Goal: Transaction & Acquisition: Purchase product/service

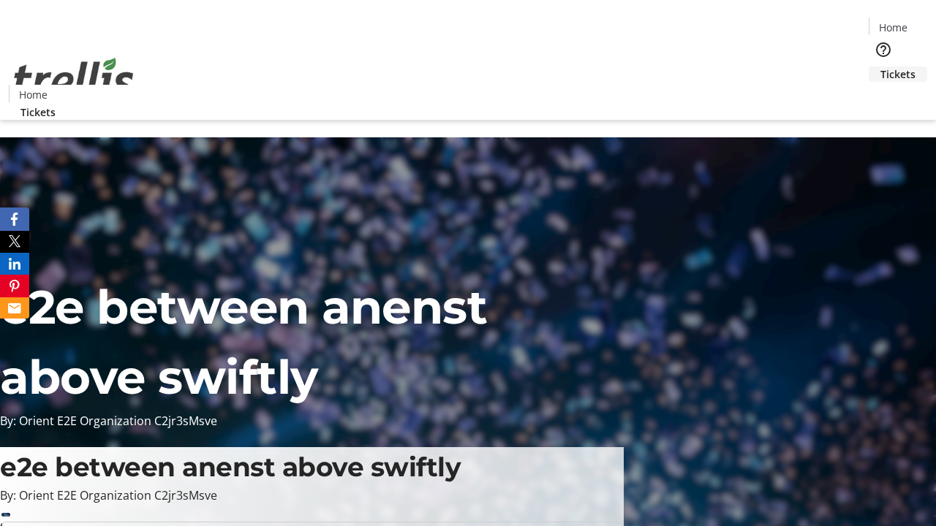
click at [880, 67] on span "Tickets" at bounding box center [897, 74] width 35 height 15
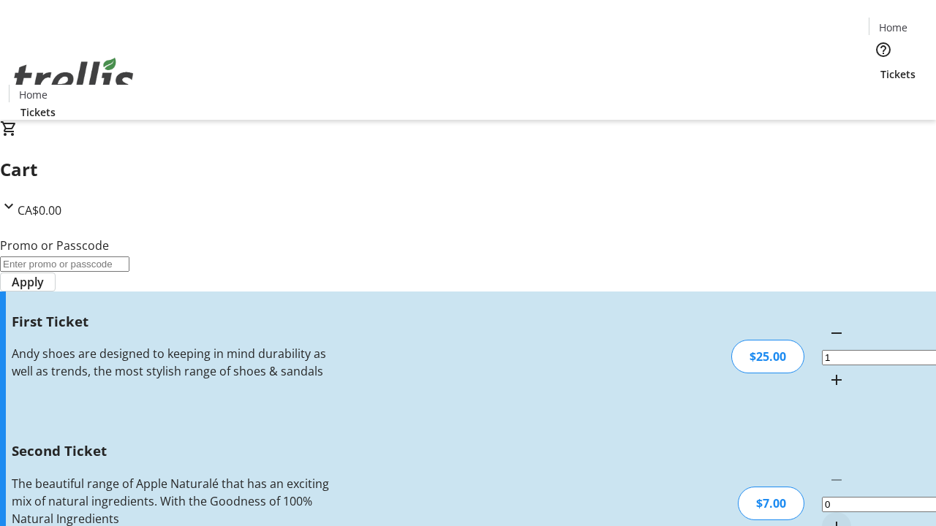
click at [828, 518] on mat-icon "Increment by one" at bounding box center [837, 527] width 18 height 18
type input "2"
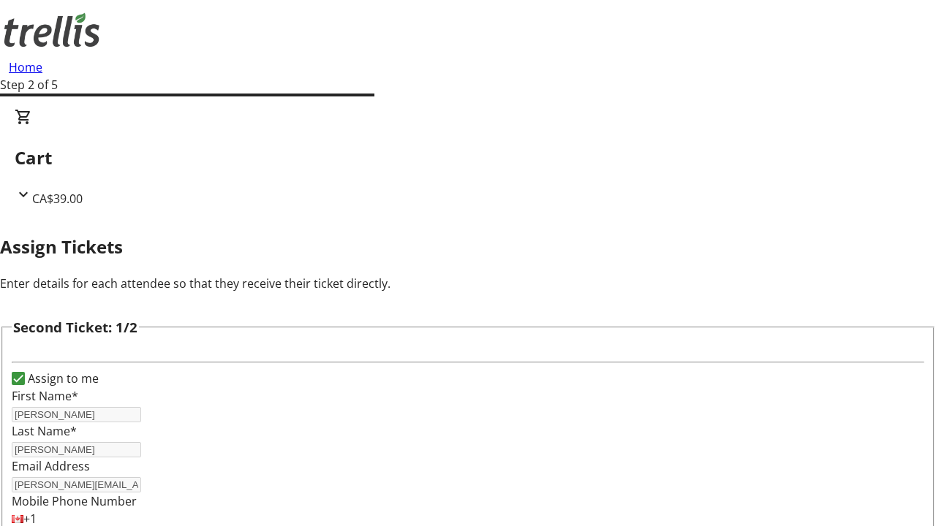
type input "[PERSON_NAME]"
type input "[PERSON_NAME][EMAIL_ADDRESS][DOMAIN_NAME]"
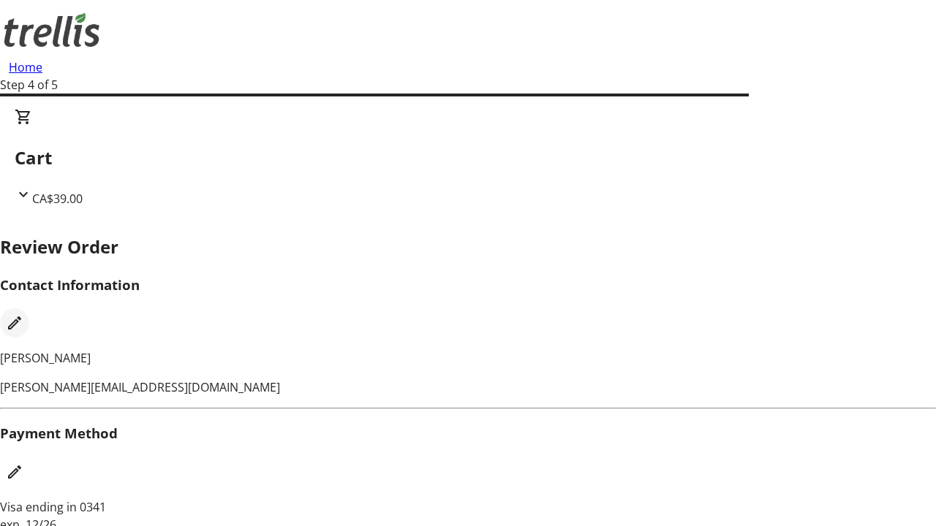
click at [23, 314] on mat-icon "Edit Contact Information" at bounding box center [15, 323] width 18 height 18
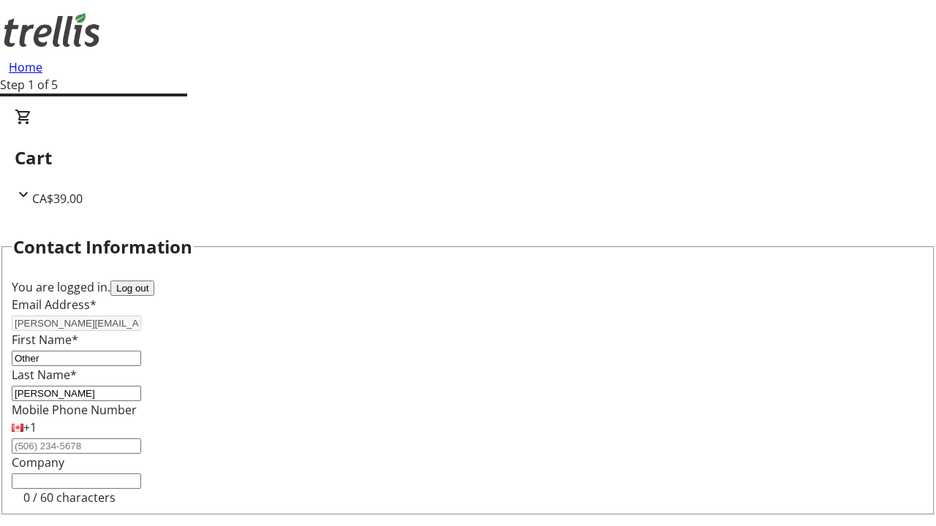
type input "Other"
type input "Name"
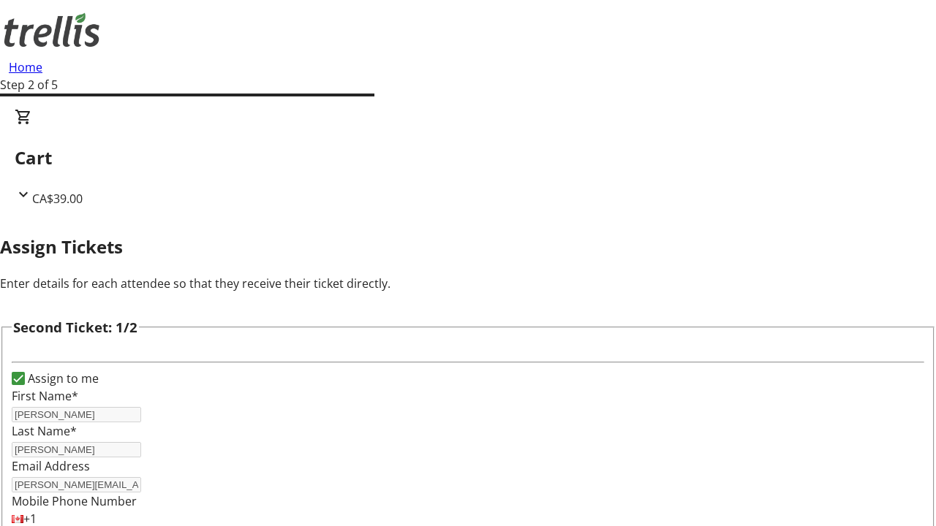
type input "Name"
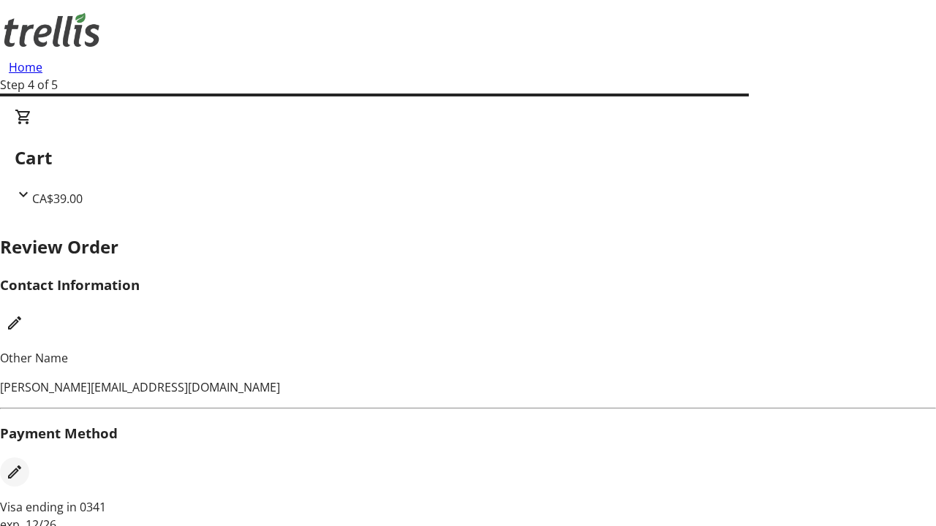
click at [23, 464] on mat-icon "Edit Payment Method" at bounding box center [15, 473] width 18 height 18
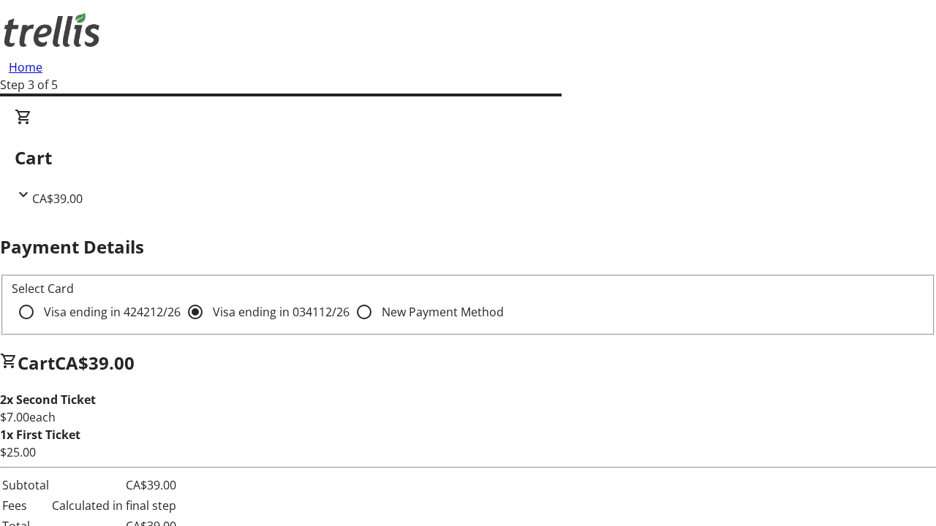
click at [41, 298] on input "Visa ending in 4242 12/26" at bounding box center [26, 312] width 29 height 29
radio input "true"
